Goal: Find specific page/section: Find specific page/section

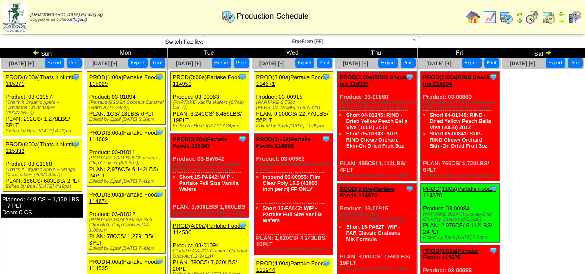
click at [33, 52] on img at bounding box center [35, 52] width 7 height 7
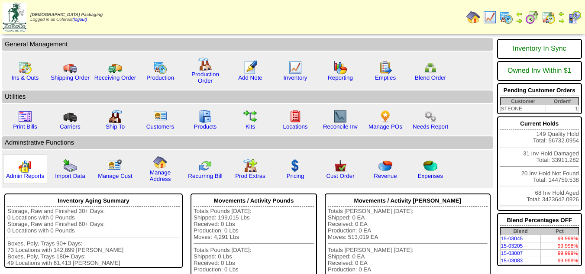
click at [34, 171] on div "Admin Reports" at bounding box center [25, 169] width 44 height 30
click at [29, 177] on link "Admin Reports" at bounding box center [25, 176] width 38 height 6
click at [33, 174] on link "Admin Reports" at bounding box center [25, 176] width 38 height 6
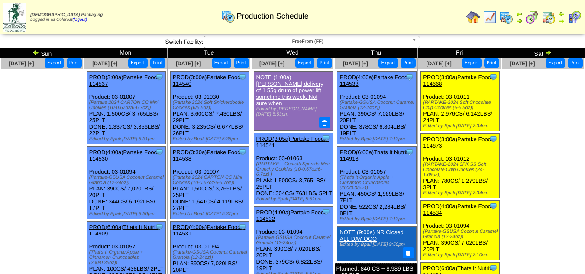
click at [365, 45] on span "FreeFrom (FF)" at bounding box center [307, 41] width 201 height 10
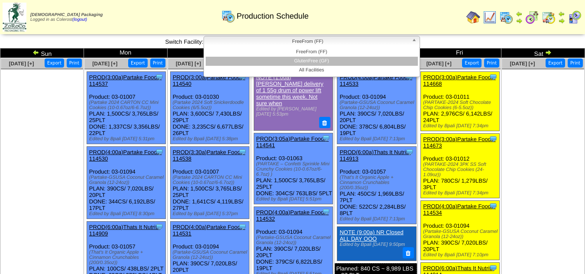
click at [345, 59] on li "GlutenFree (GF)" at bounding box center [312, 61] width 212 height 9
